Goal: Information Seeking & Learning: Find specific page/section

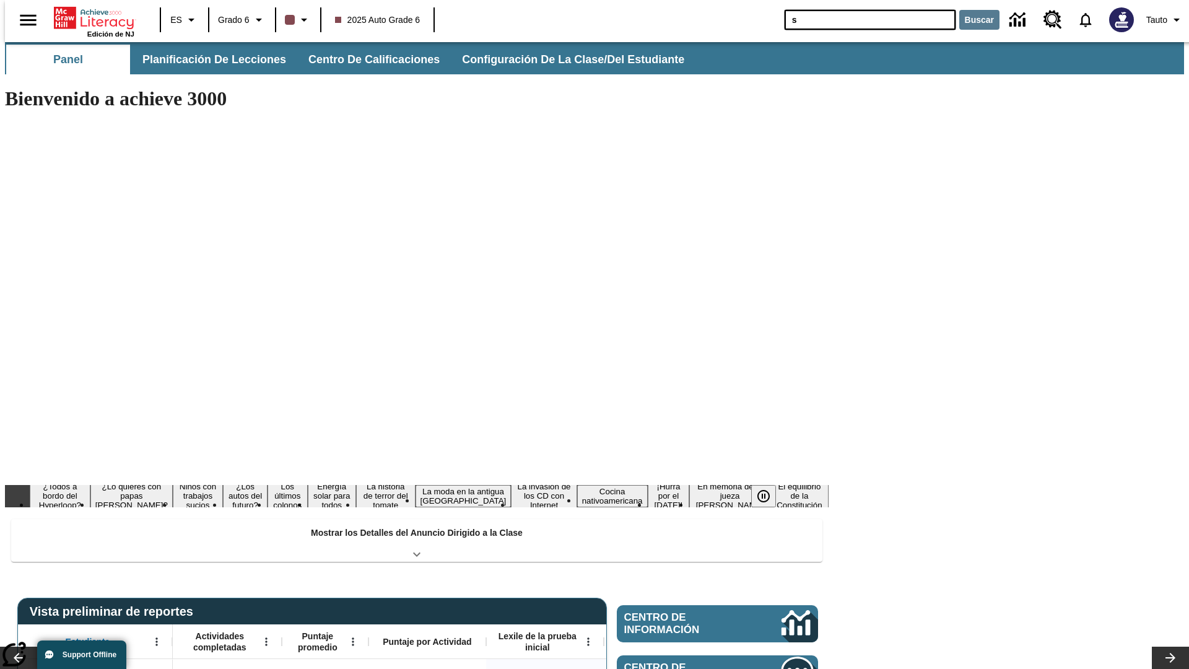
type input "s"
click at [972, 20] on button "Buscar" at bounding box center [979, 20] width 40 height 20
